Goal: Transaction & Acquisition: Purchase product/service

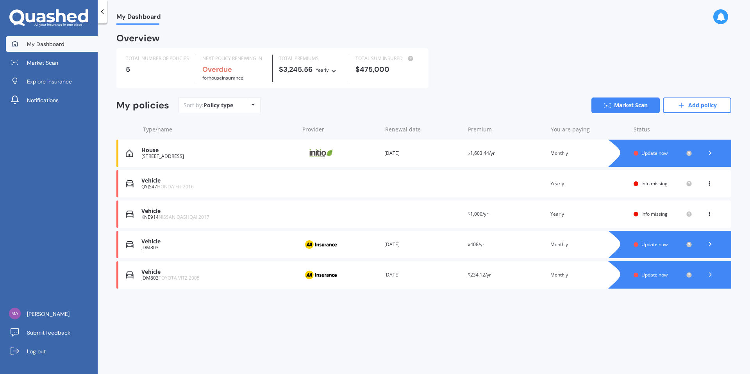
click at [264, 242] on div "Vehicle" at bounding box center [217, 242] width 153 height 7
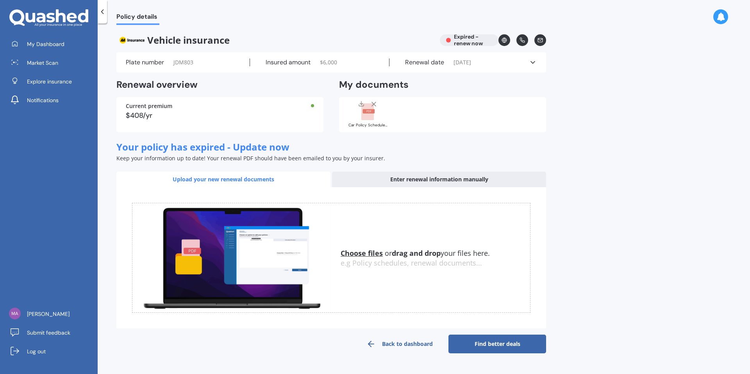
click at [515, 345] on link "Find better deals" at bounding box center [497, 344] width 98 height 19
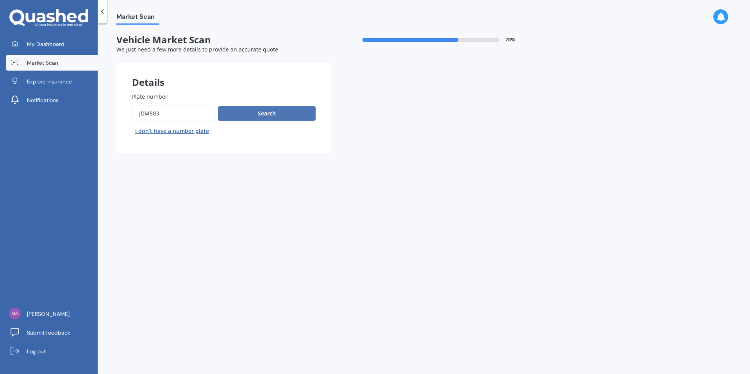
click at [271, 112] on button "Search" at bounding box center [267, 113] width 98 height 15
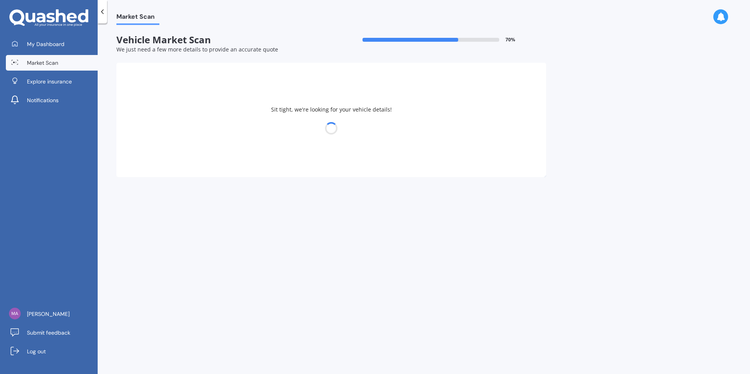
select select "TOYOTA"
select select "VITZ"
select select "08"
select select "07"
select select "1987"
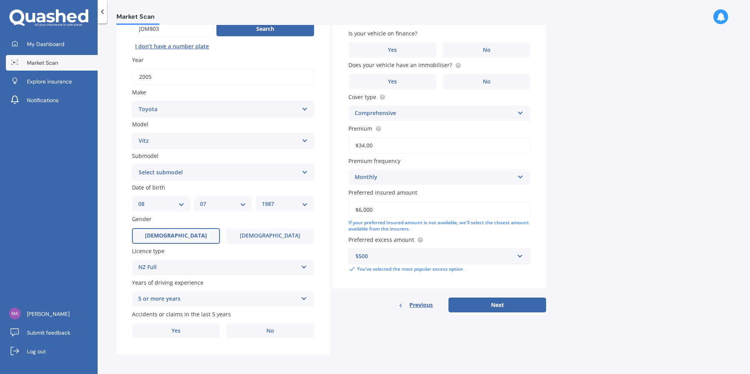
scroll to position [85, 0]
click at [457, 295] on div "Vehicle is parked at [STREET_ADDRESS] Enter address manually Is your vehicle on…" at bounding box center [439, 145] width 213 height 335
click at [463, 306] on button "Next" at bounding box center [497, 305] width 98 height 15
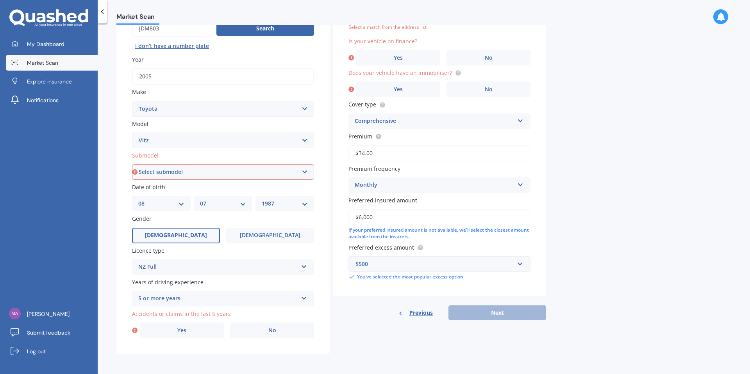
click at [226, 179] on select "Select submodel (All) Hybrid RS RS Turbo" at bounding box center [223, 172] width 182 height 16
select select "(ALL)"
click at [132, 164] on select "Select submodel (All) Hybrid RS RS Turbo" at bounding box center [223, 172] width 182 height 16
click at [252, 332] on label "No" at bounding box center [272, 331] width 84 height 16
click at [0, 0] on input "No" at bounding box center [0, 0] width 0 height 0
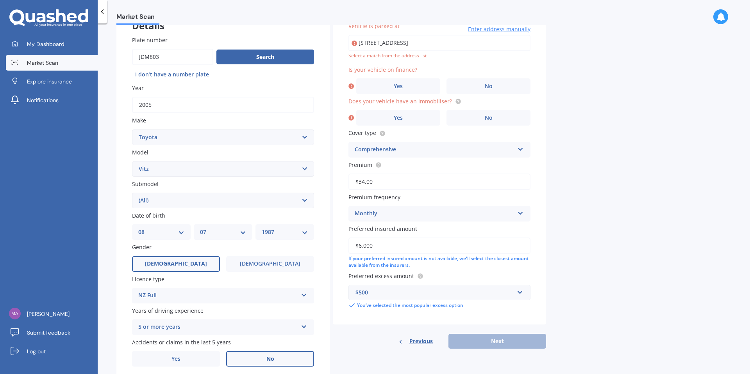
scroll to position [53, 0]
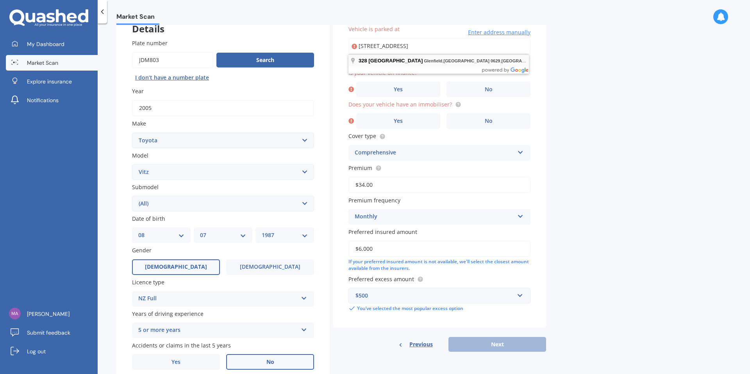
type input "[STREET_ADDRESS]"
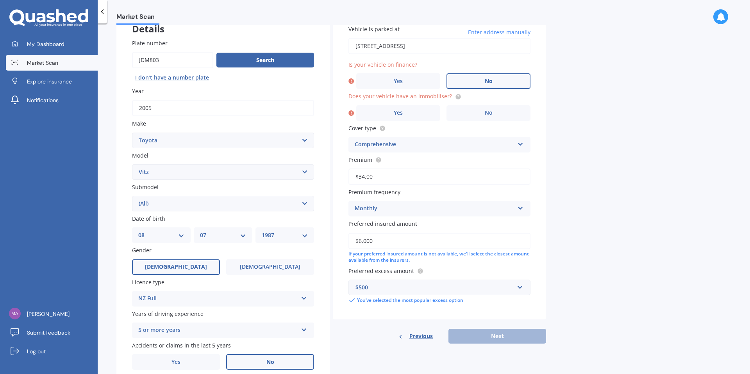
click at [460, 79] on label "No" at bounding box center [488, 81] width 84 height 16
click at [0, 0] on input "No" at bounding box center [0, 0] width 0 height 0
click at [461, 116] on label "No" at bounding box center [488, 113] width 84 height 16
click at [0, 0] on input "No" at bounding box center [0, 0] width 0 height 0
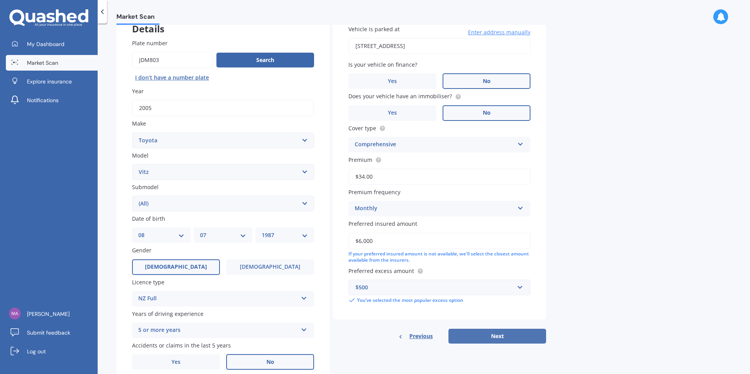
click at [479, 334] on button "Next" at bounding box center [497, 336] width 98 height 15
select select "08"
select select "07"
select select "1987"
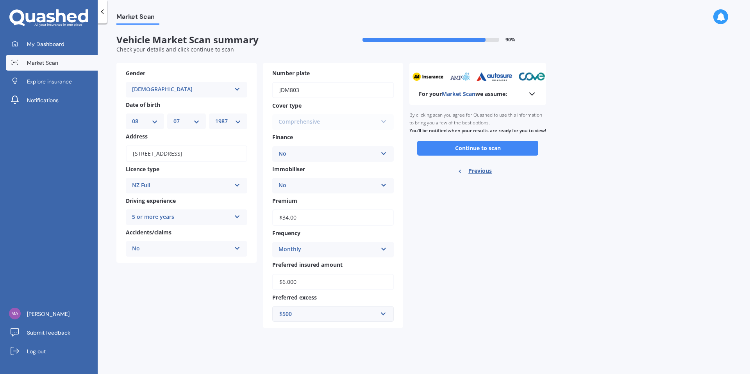
scroll to position [0, 0]
click at [448, 156] on button "Continue to scan" at bounding box center [477, 148] width 121 height 15
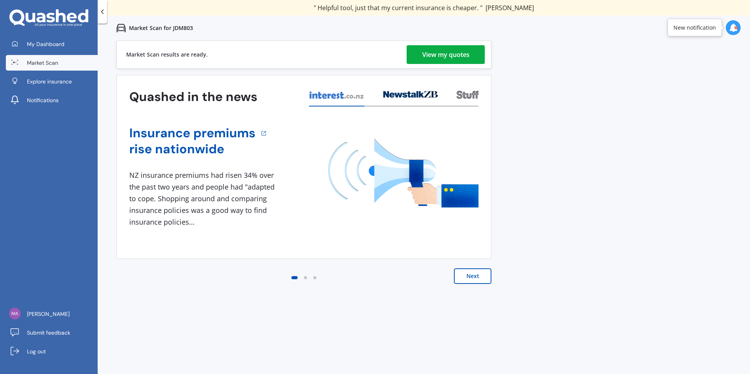
click at [437, 54] on div "View my quotes" at bounding box center [445, 54] width 47 height 19
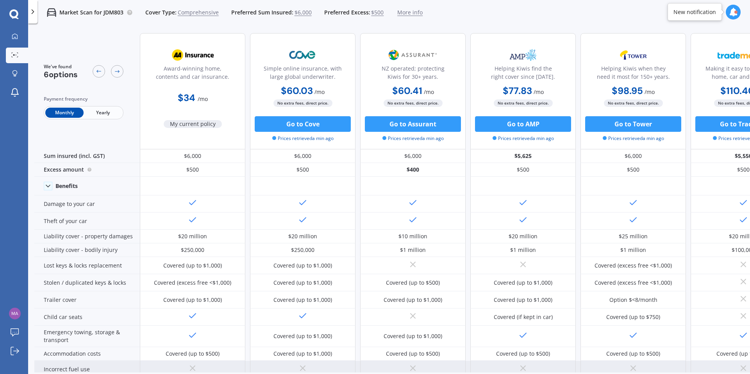
drag, startPoint x: 433, startPoint y: 365, endPoint x: 448, endPoint y: 365, distance: 14.5
click at [448, 365] on div at bounding box center [412, 369] width 105 height 17
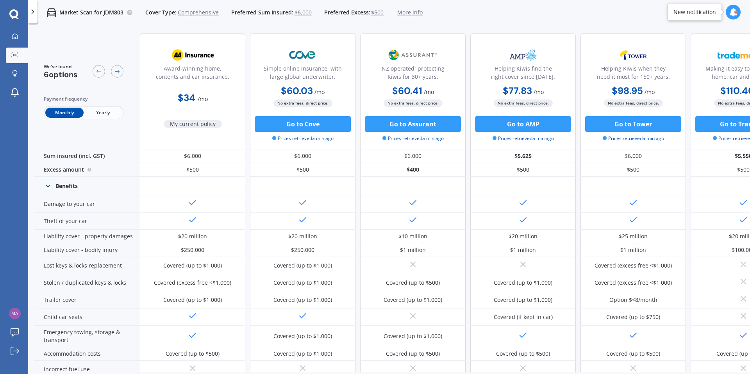
scroll to position [0, 50]
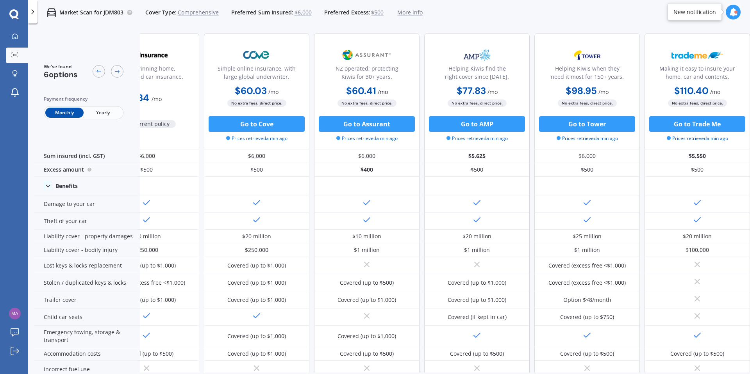
drag, startPoint x: 392, startPoint y: 367, endPoint x: 392, endPoint y: 371, distance: 4.0
click at [392, 371] on div "We've found 6 options Payment frequency Monthly Yearly Award-winning home, cont…" at bounding box center [391, 200] width 715 height 346
click at [9, 34] on div at bounding box center [15, 36] width 12 height 7
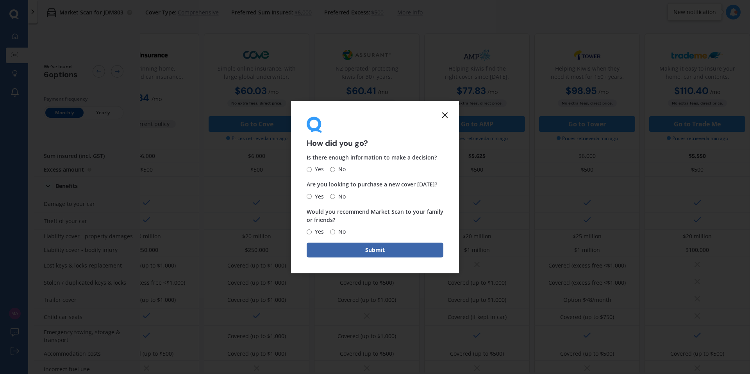
click at [445, 116] on line at bounding box center [444, 115] width 5 height 5
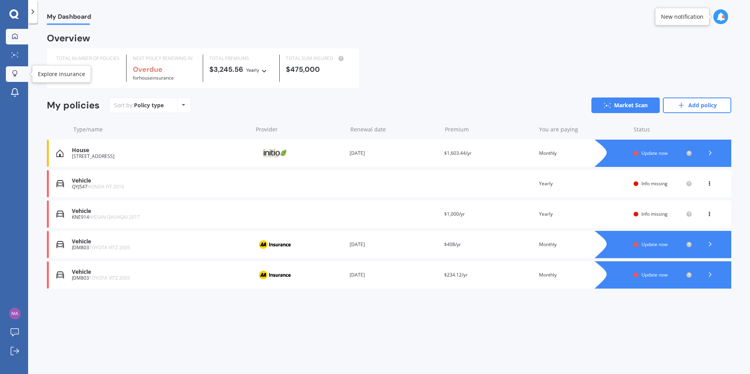
click at [14, 69] on link "Explore insurance" at bounding box center [17, 74] width 22 height 16
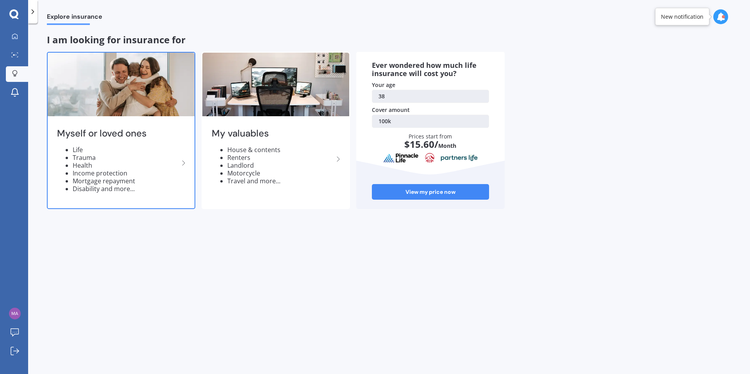
click at [105, 110] on img at bounding box center [121, 85] width 147 height 64
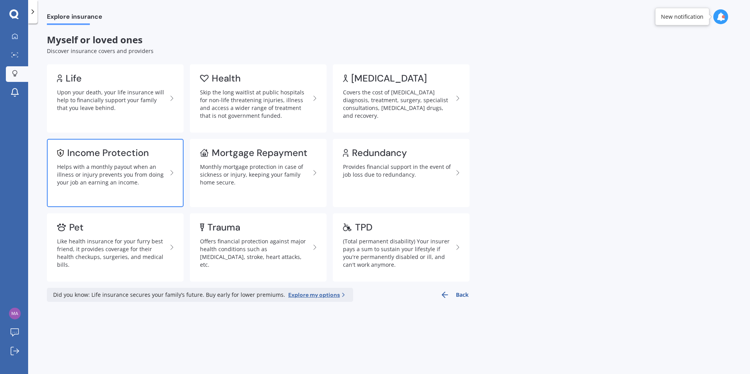
click at [100, 169] on div "Helps with a monthly payout when an illness or injury prevents you from doing y…" at bounding box center [112, 174] width 110 height 23
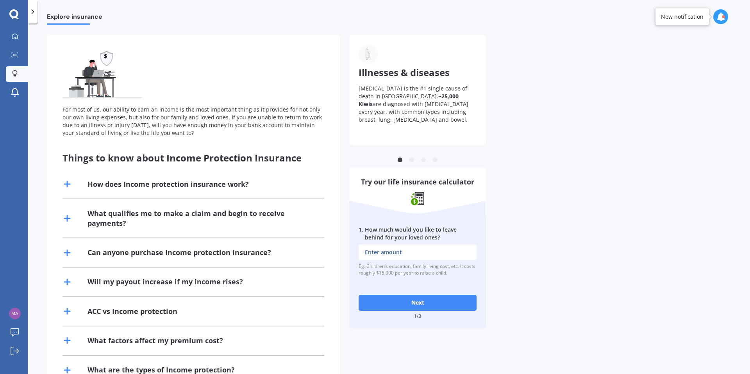
scroll to position [0, 0]
